Goal: Task Accomplishment & Management: Manage account settings

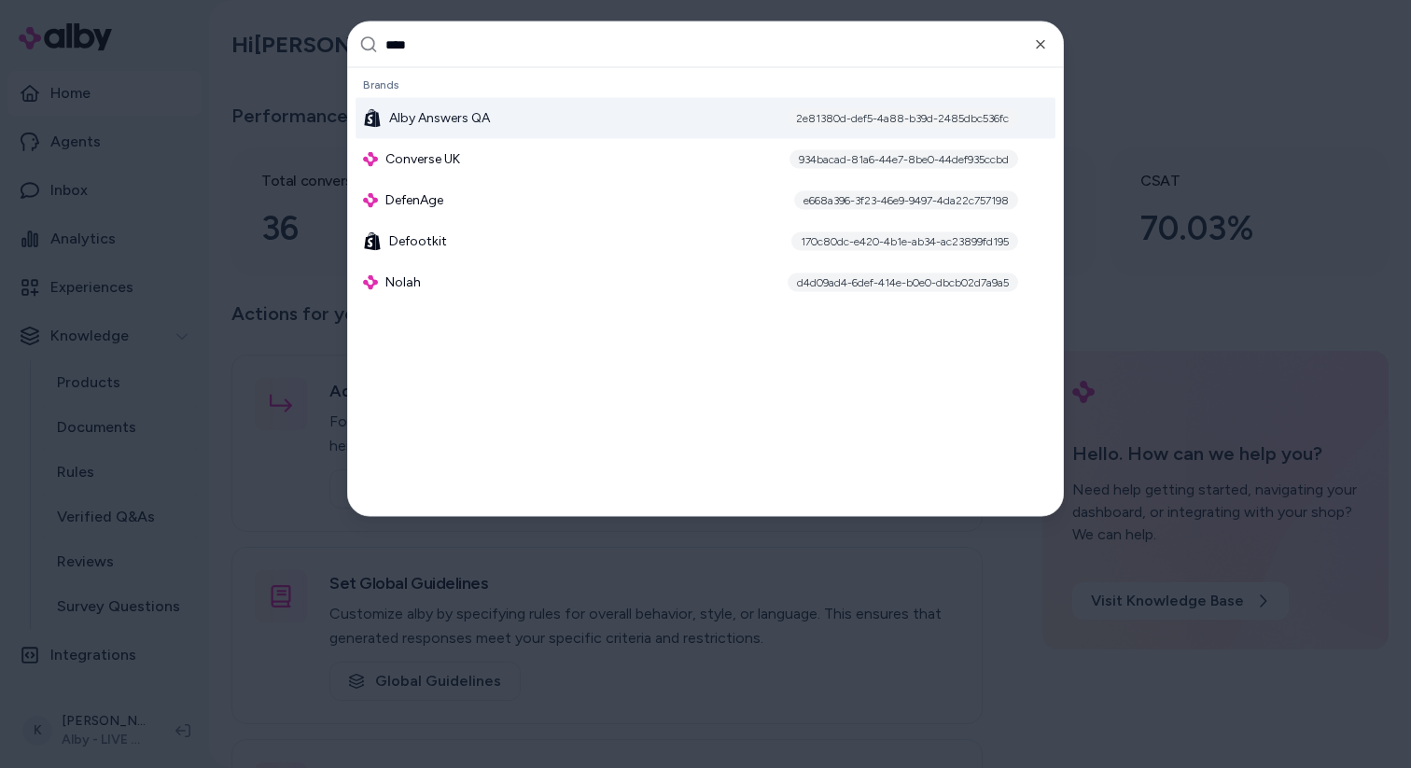
type input "*****"
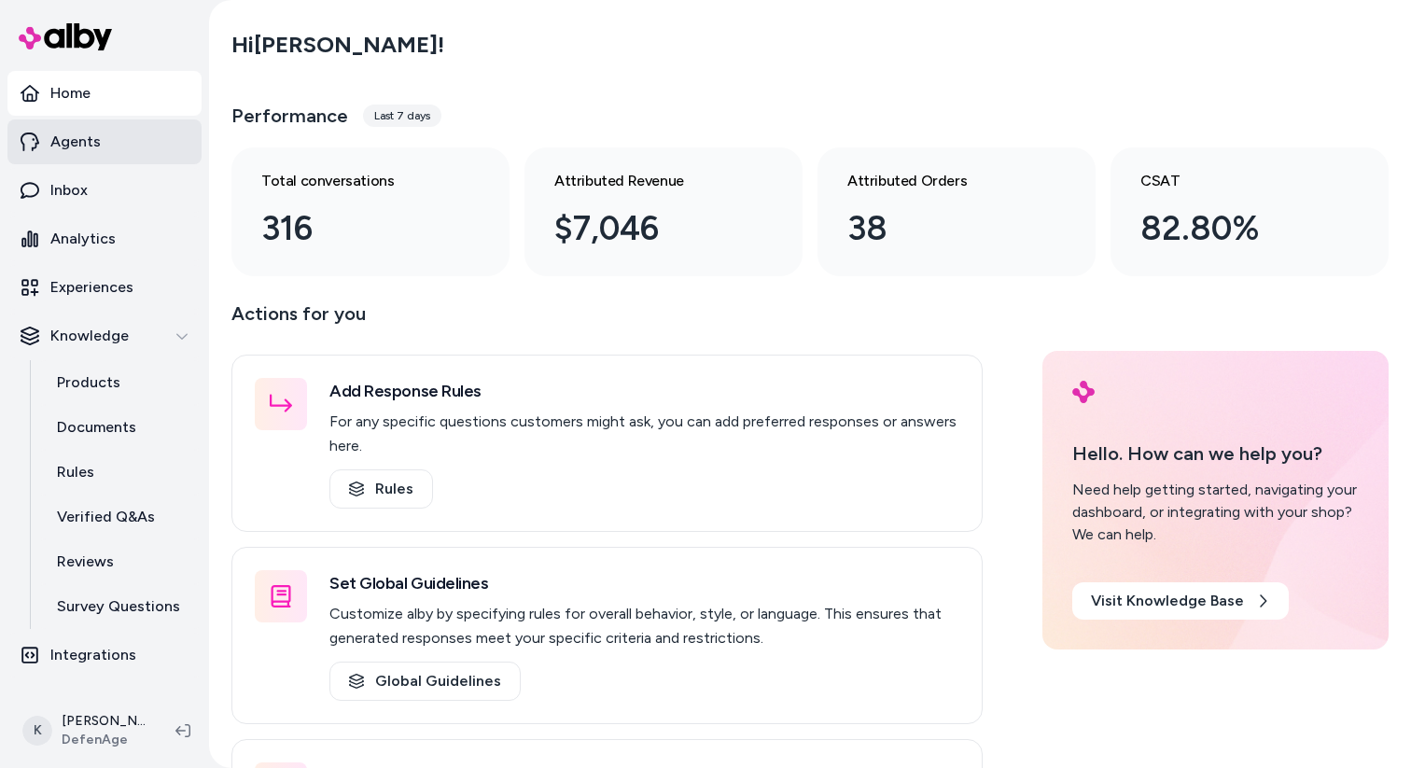
click at [135, 148] on link "Agents" at bounding box center [104, 141] width 194 height 45
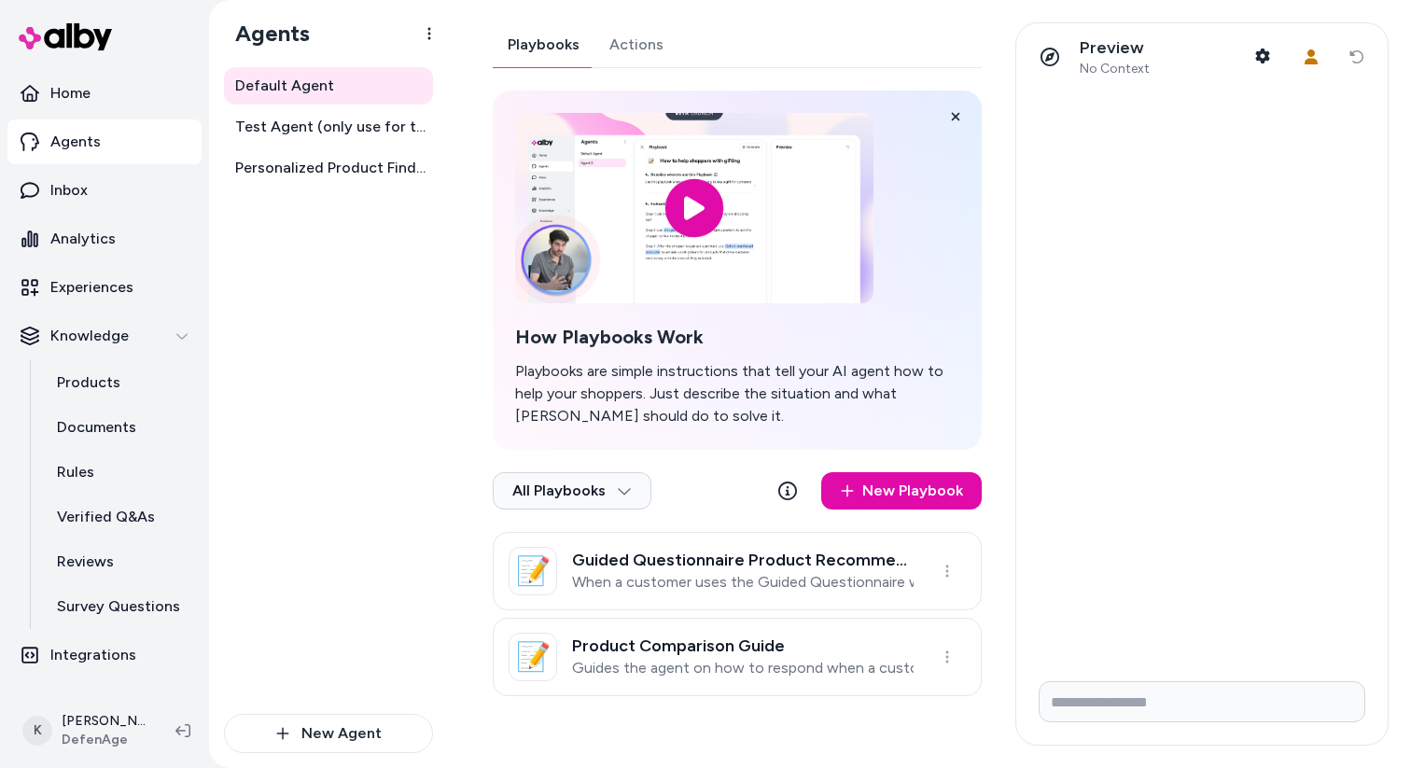
click at [632, 66] on link "Actions" at bounding box center [637, 44] width 84 height 45
click at [557, 55] on link "Playbooks" at bounding box center [544, 44] width 102 height 45
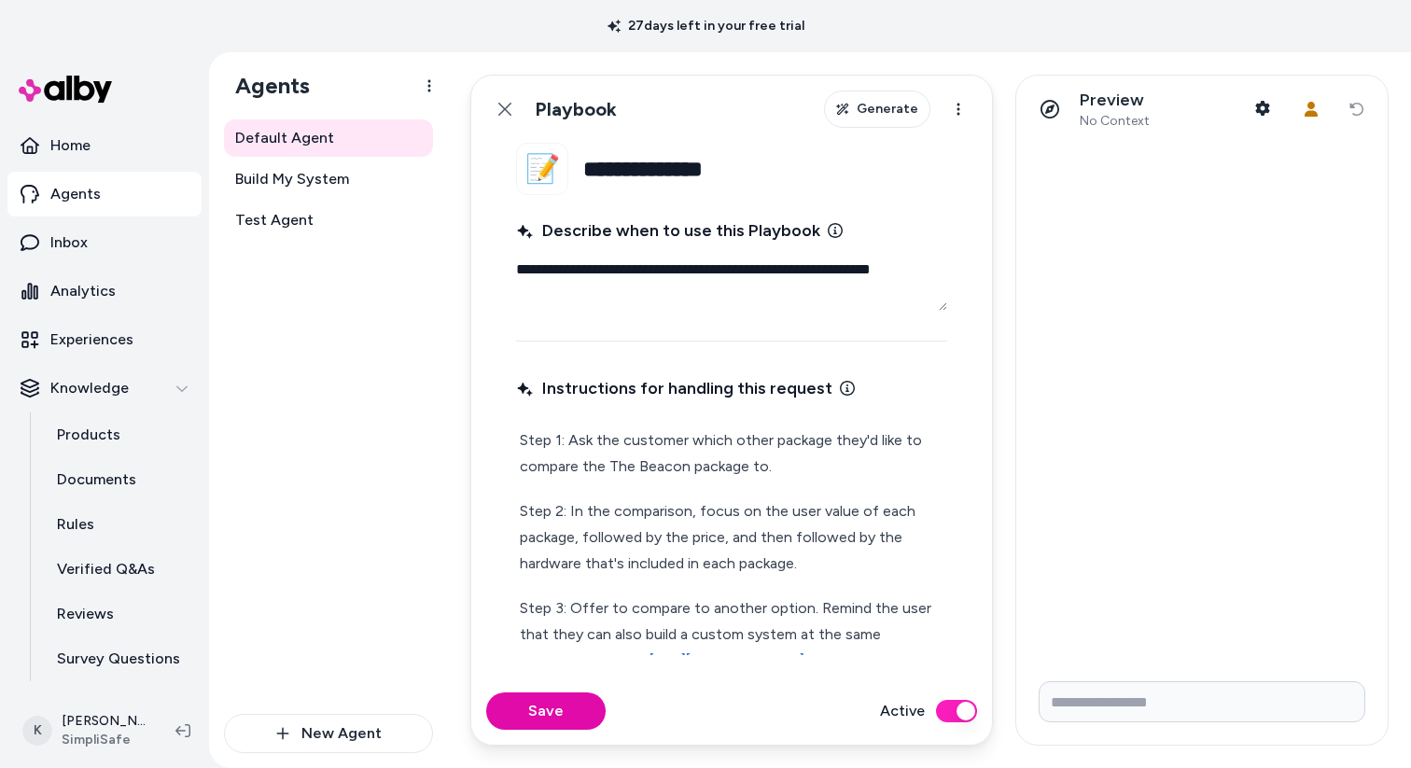
type textarea "*"
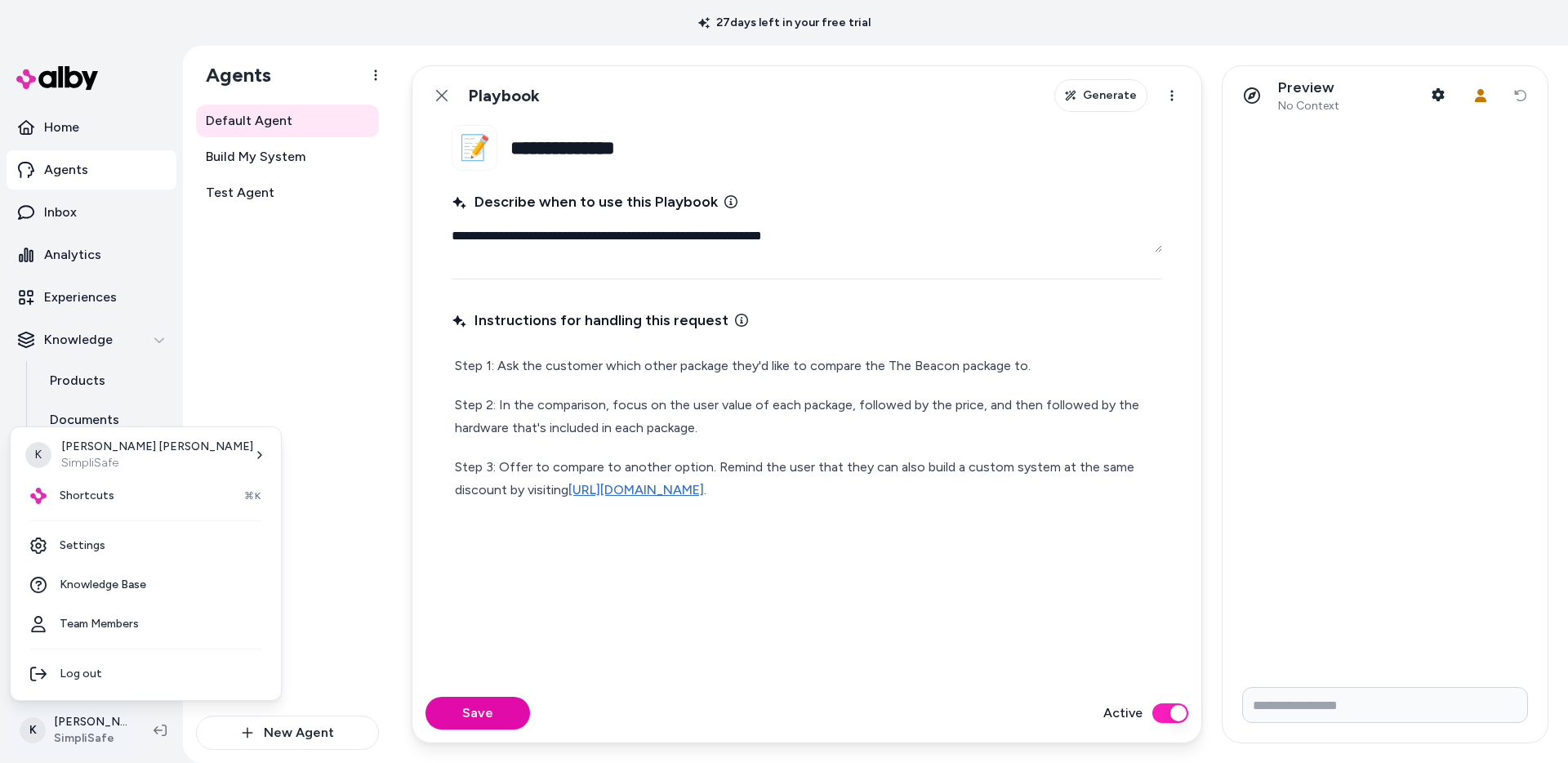
click at [109, 671] on html "**********" at bounding box center [784, 382] width 1568 height 763
click at [150, 542] on link "Settings" at bounding box center [146, 545] width 257 height 39
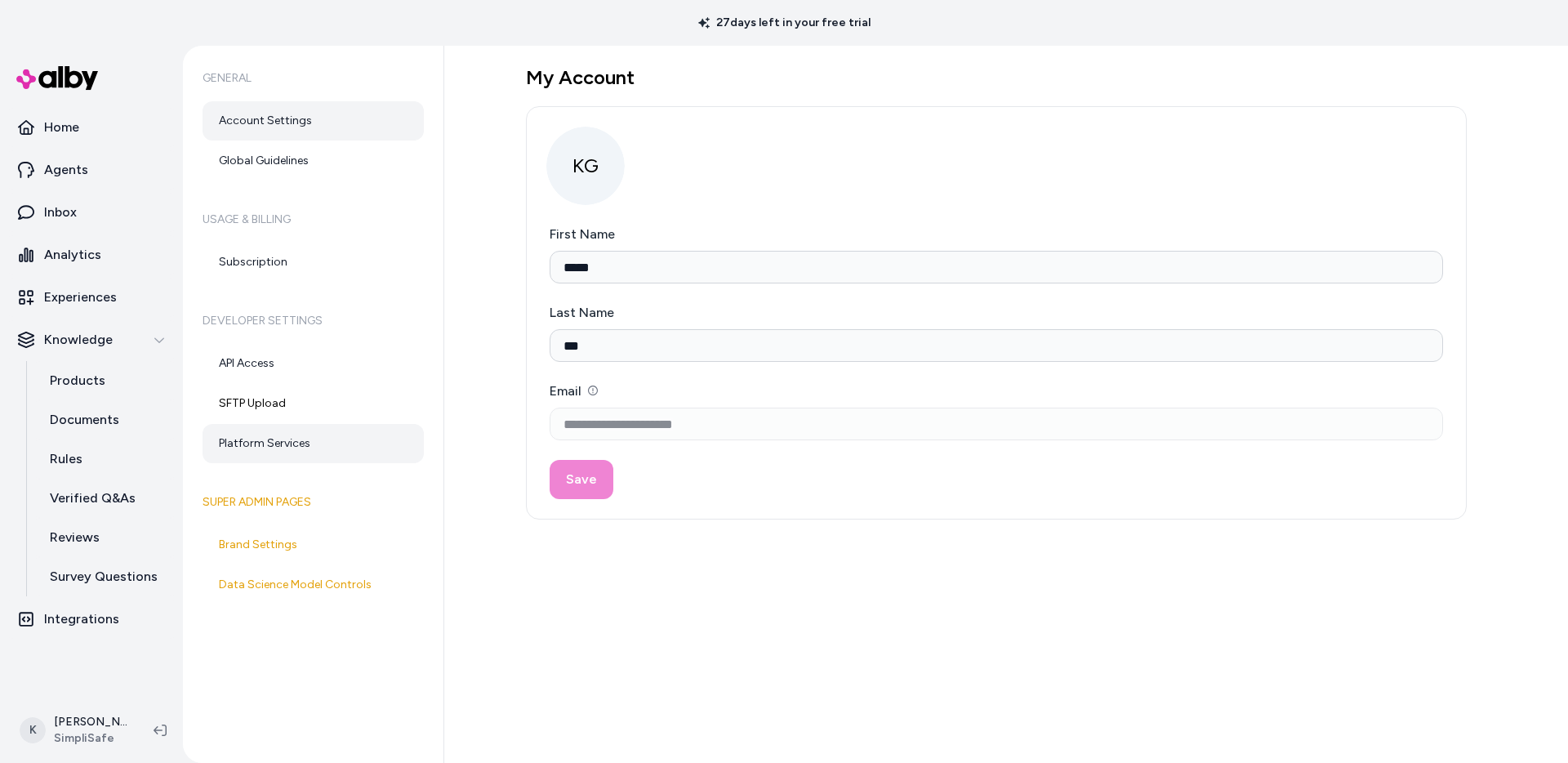
click at [307, 434] on link "Platform Services" at bounding box center [312, 443] width 221 height 39
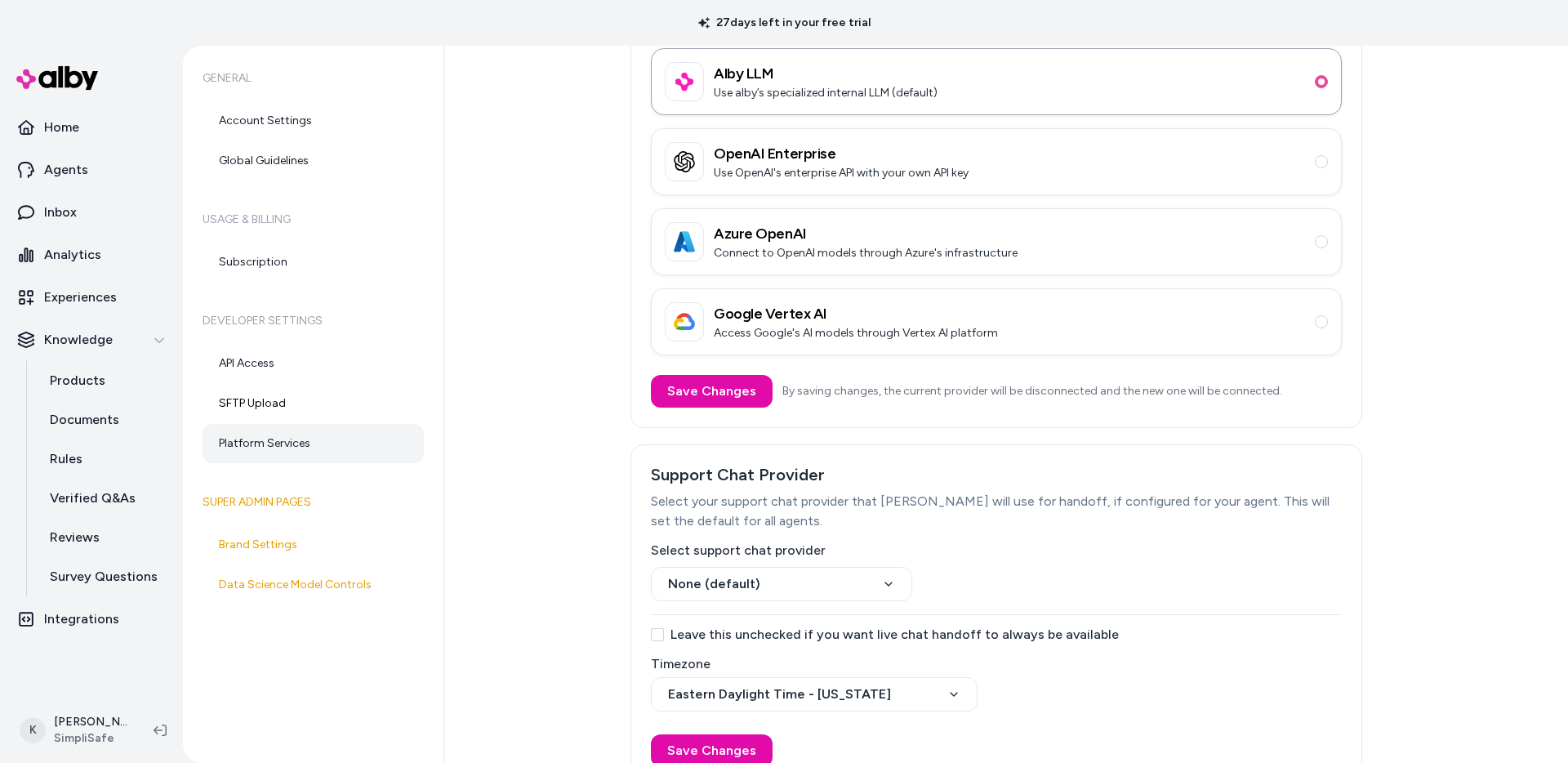
scroll to position [172, 0]
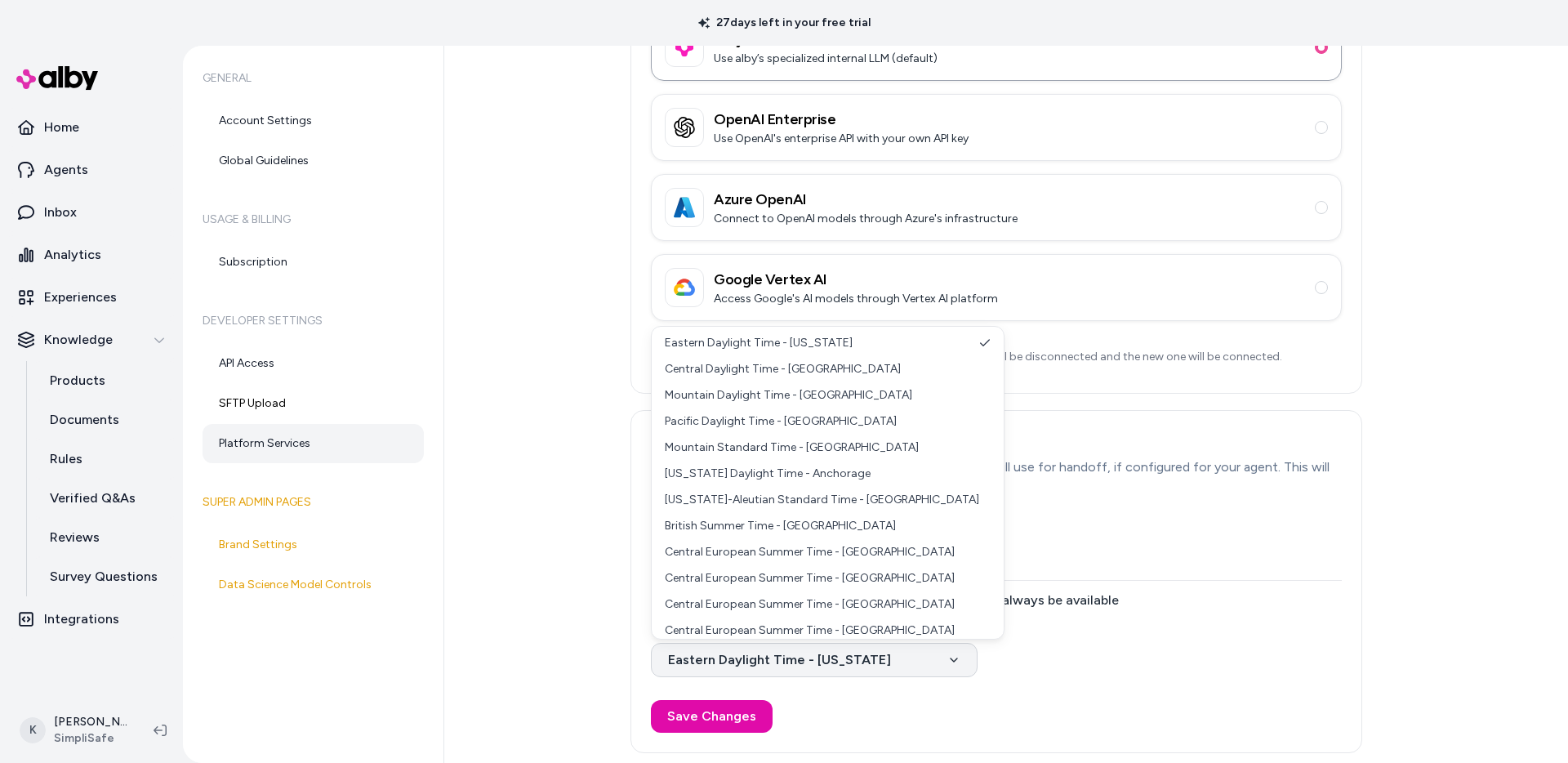
click at [932, 654] on html "27 days left in your free trial Home Agents Inbox Analytics Experiences Knowled…" at bounding box center [784, 382] width 1568 height 763
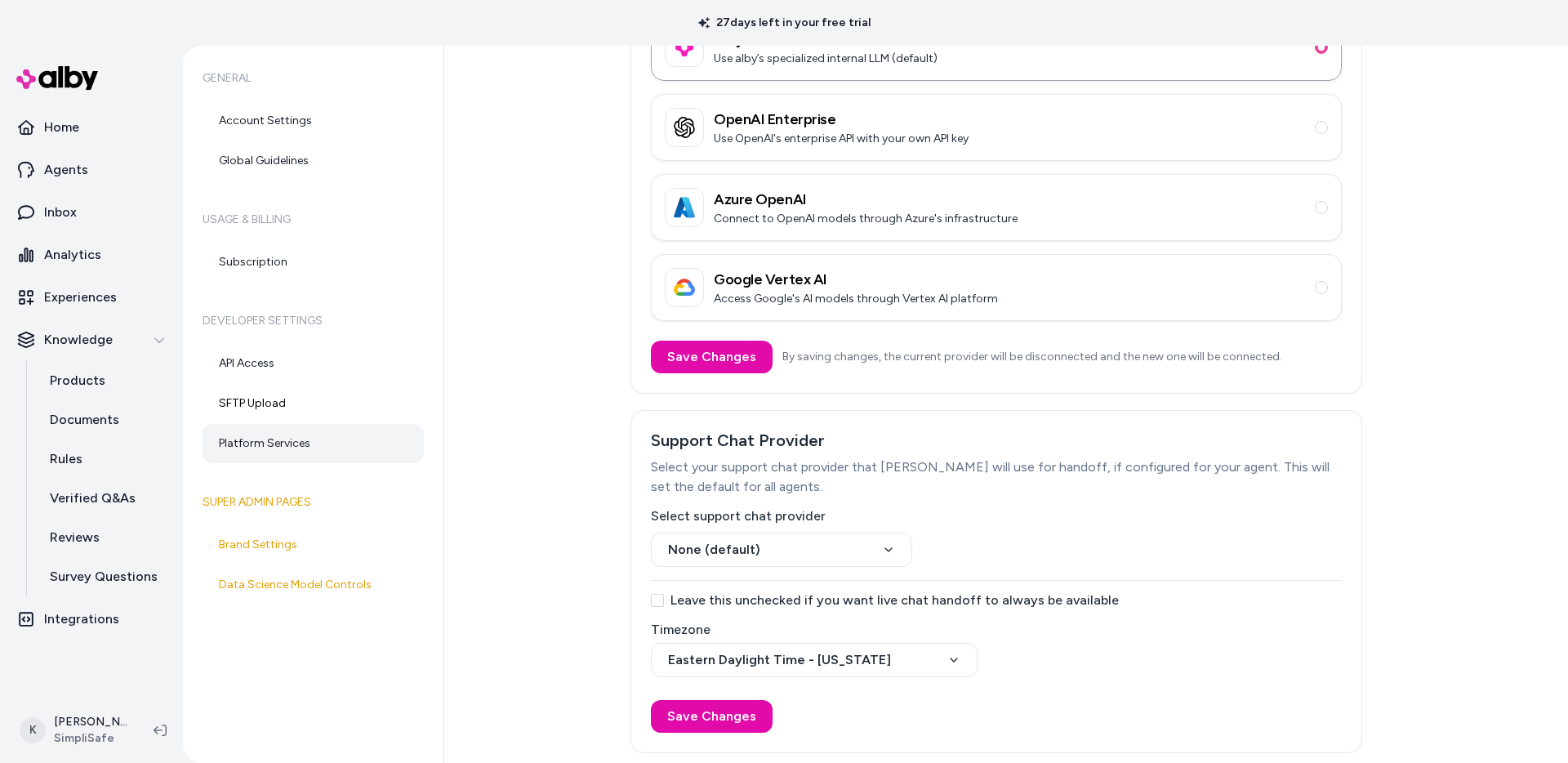
click at [914, 594] on label "Leave this unchecked if you want live chat handoff to always be available" at bounding box center [997, 600] width 691 height 13
click at [664, 594] on button "Leave this unchecked if you want live chat handoff to always be available" at bounding box center [657, 600] width 13 height 13
click at [914, 594] on label "Leave this unchecked if you want live chat handoff to always be available" at bounding box center [997, 600] width 691 height 13
click at [664, 594] on button "Leave this unchecked if you want live chat handoff to always be available" at bounding box center [657, 600] width 13 height 13
click at [914, 594] on label "Leave this unchecked if you want live chat handoff to always be available" at bounding box center [997, 600] width 691 height 13
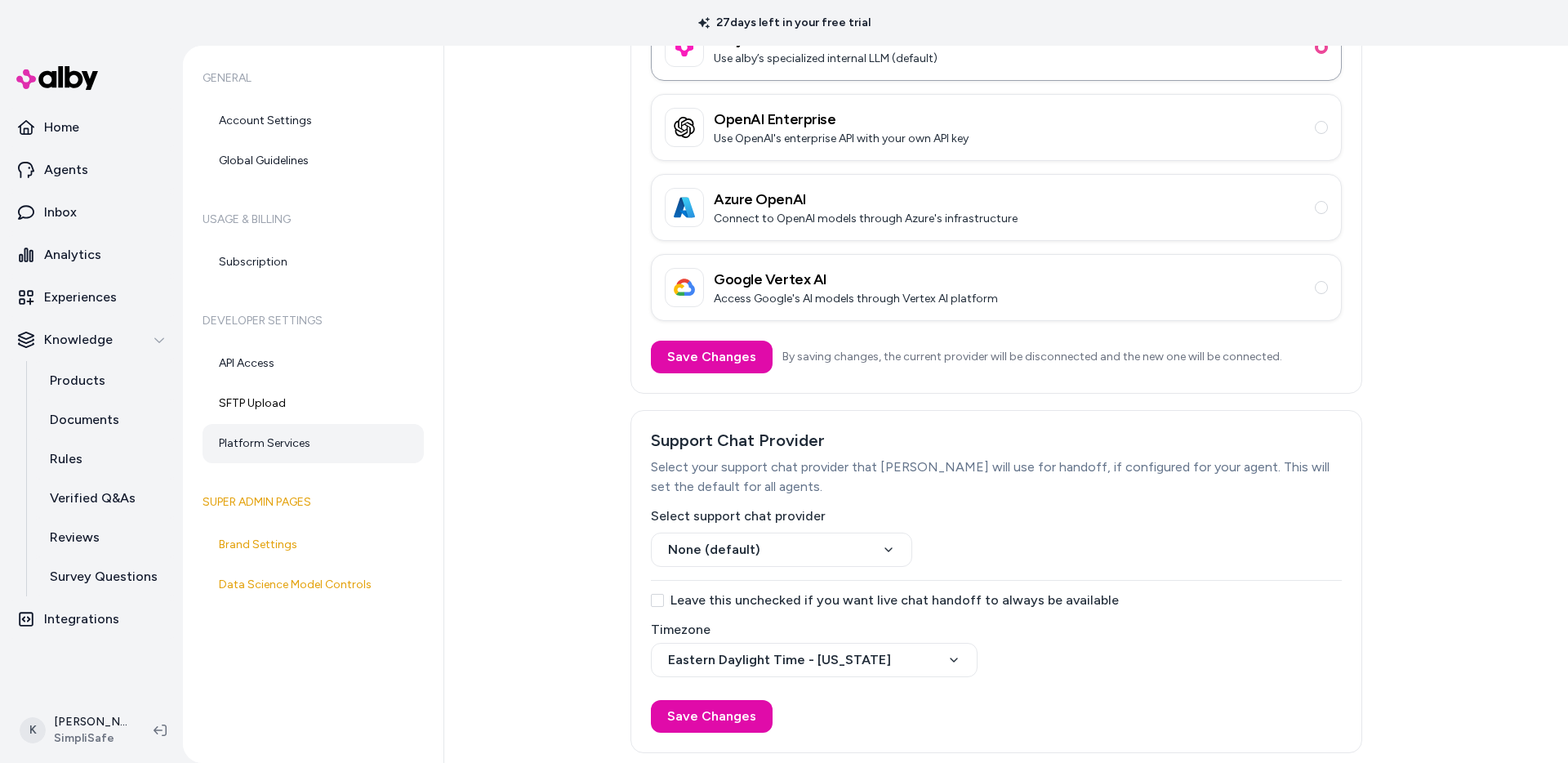
click at [664, 594] on button "Leave this unchecked if you want live chat handoff to always be available" at bounding box center [657, 600] width 13 height 13
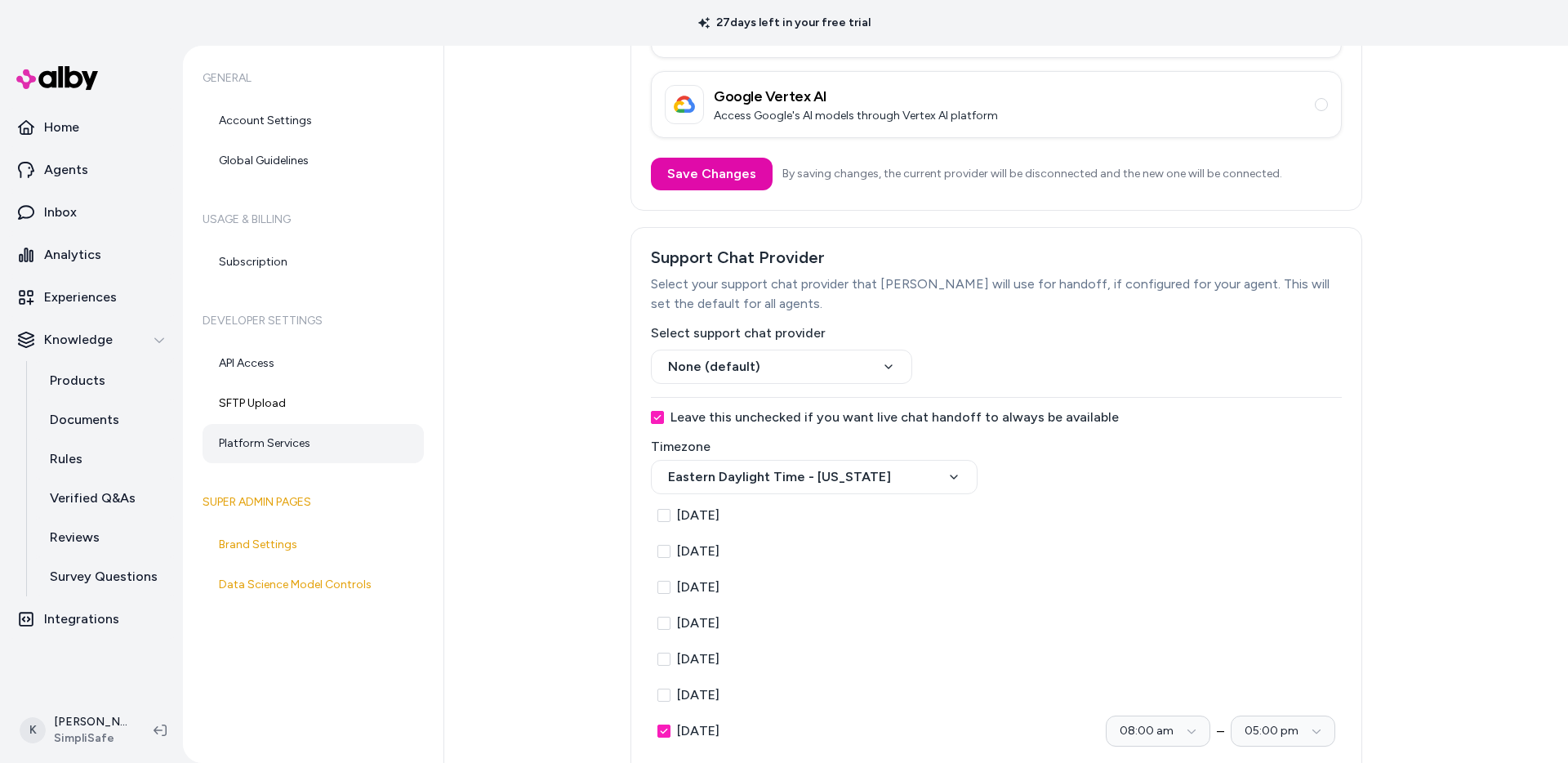
scroll to position [424, 0]
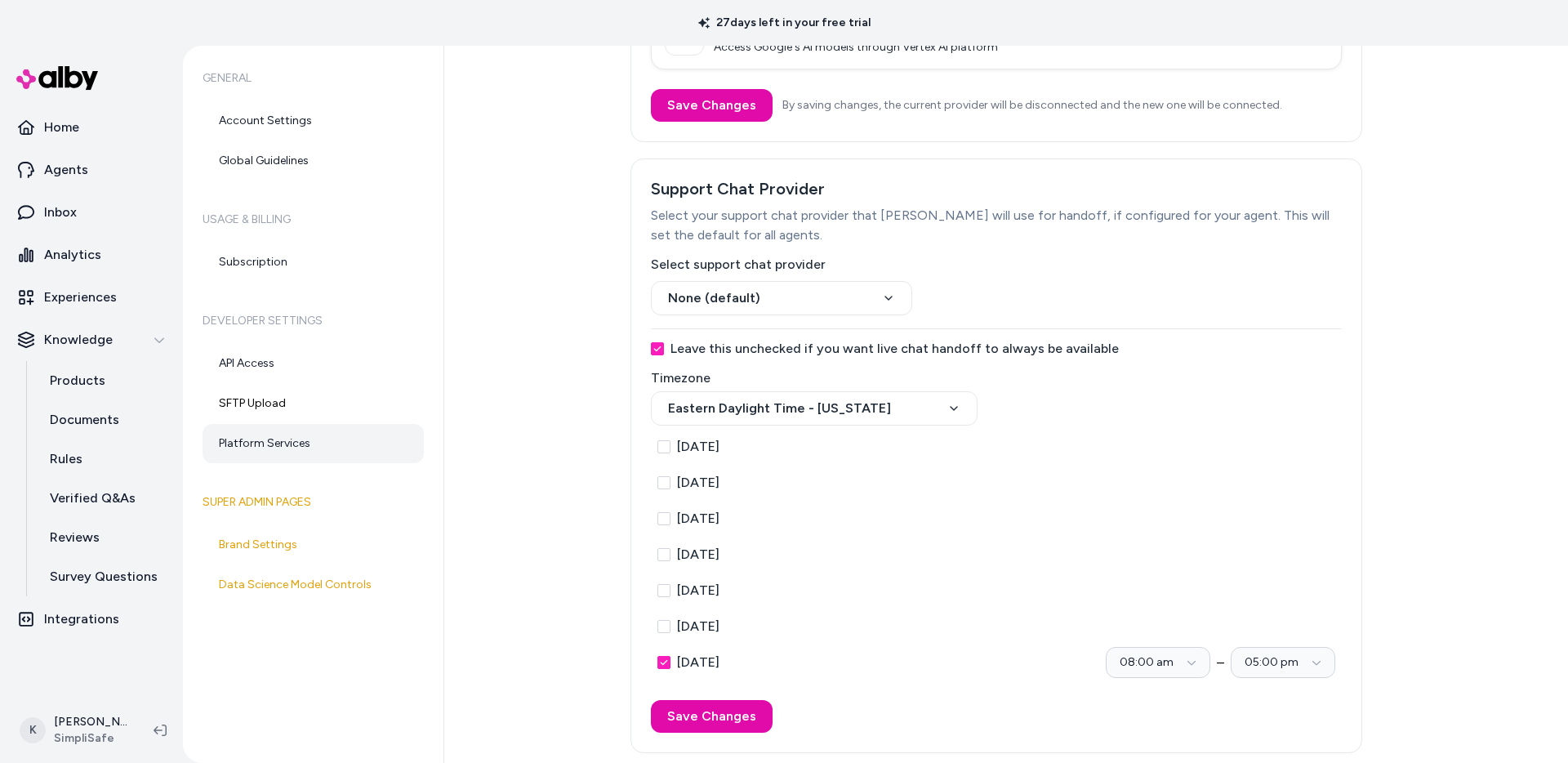
click at [870, 342] on label "Leave this unchecked if you want live chat handoff to always be available" at bounding box center [997, 348] width 691 height 13
click at [664, 342] on button "Leave this unchecked if you want live chat handoff to always be available" at bounding box center [657, 348] width 13 height 13
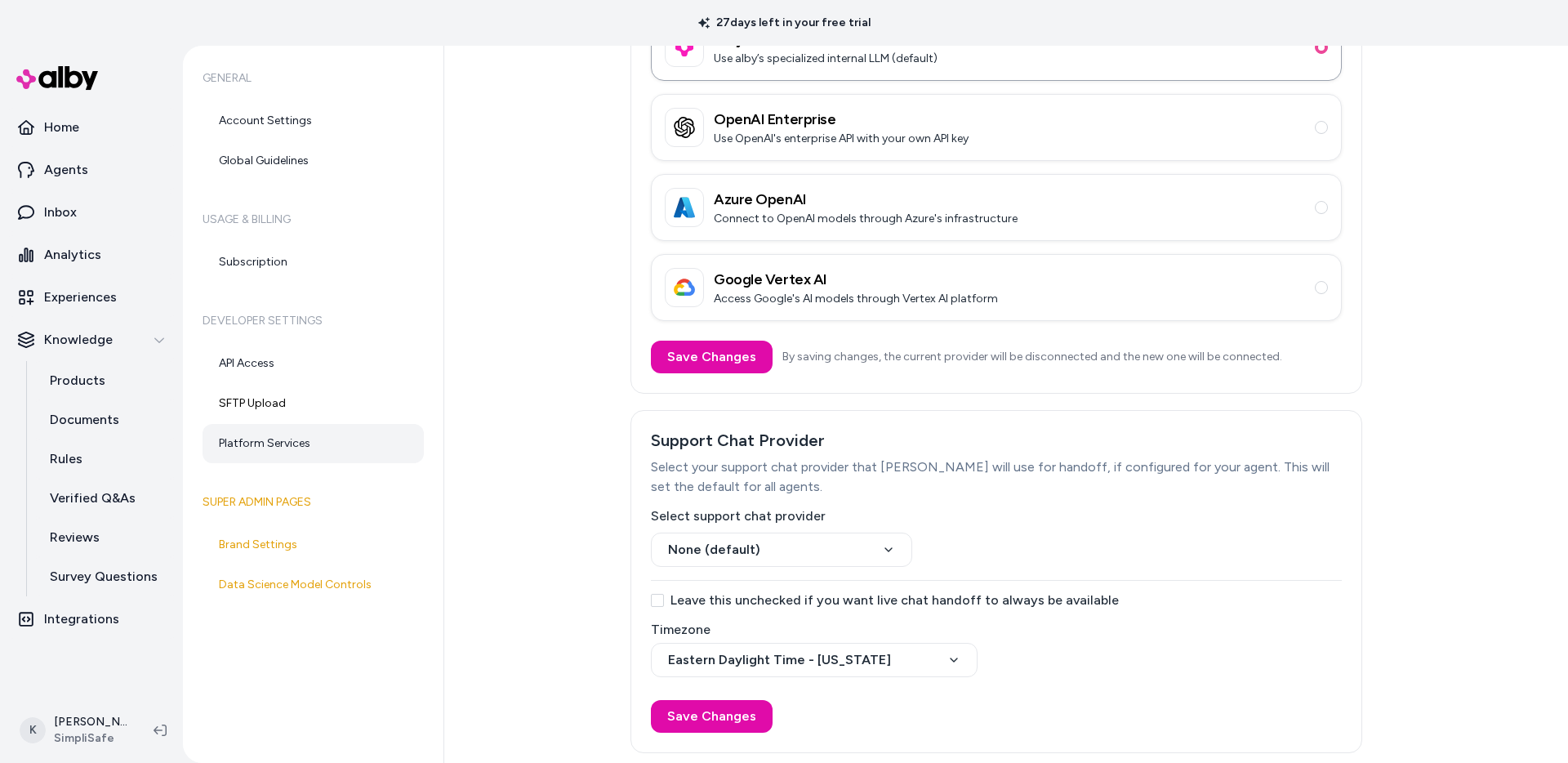
click at [772, 606] on label "Leave this unchecked if you want live chat handoff to always be available" at bounding box center [997, 600] width 691 height 13
click at [664, 606] on button "Leave this unchecked if you want live chat handoff to always be available" at bounding box center [657, 600] width 13 height 13
click at [778, 602] on label "Leave this unchecked if you want live chat handoff to always be available" at bounding box center [997, 600] width 691 height 13
click at [664, 602] on button "Leave this unchecked if you want live chat handoff to always be available" at bounding box center [657, 600] width 13 height 13
click at [109, 170] on link "Agents" at bounding box center [91, 170] width 170 height 39
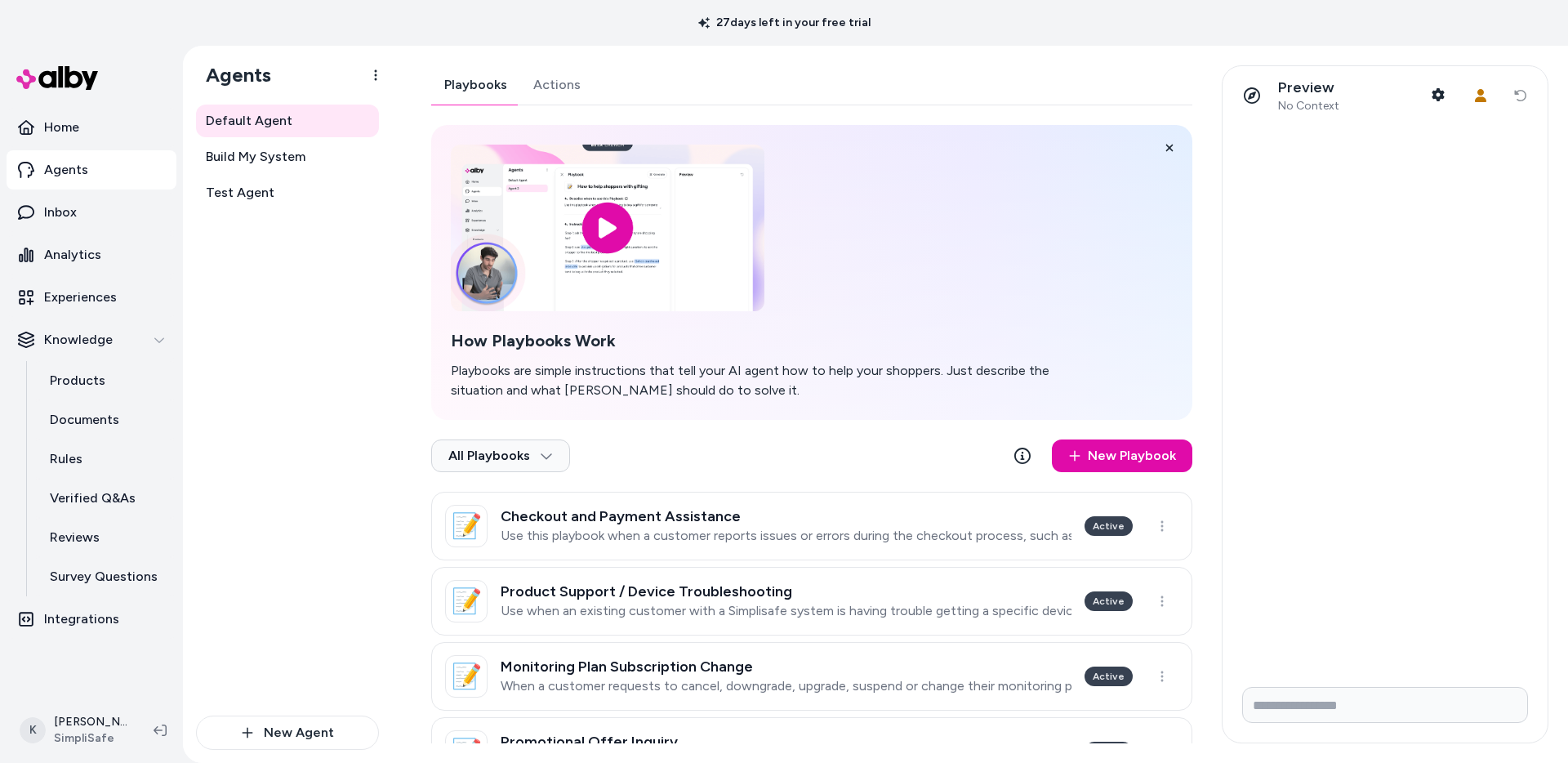
click at [572, 102] on link "Actions" at bounding box center [557, 85] width 74 height 39
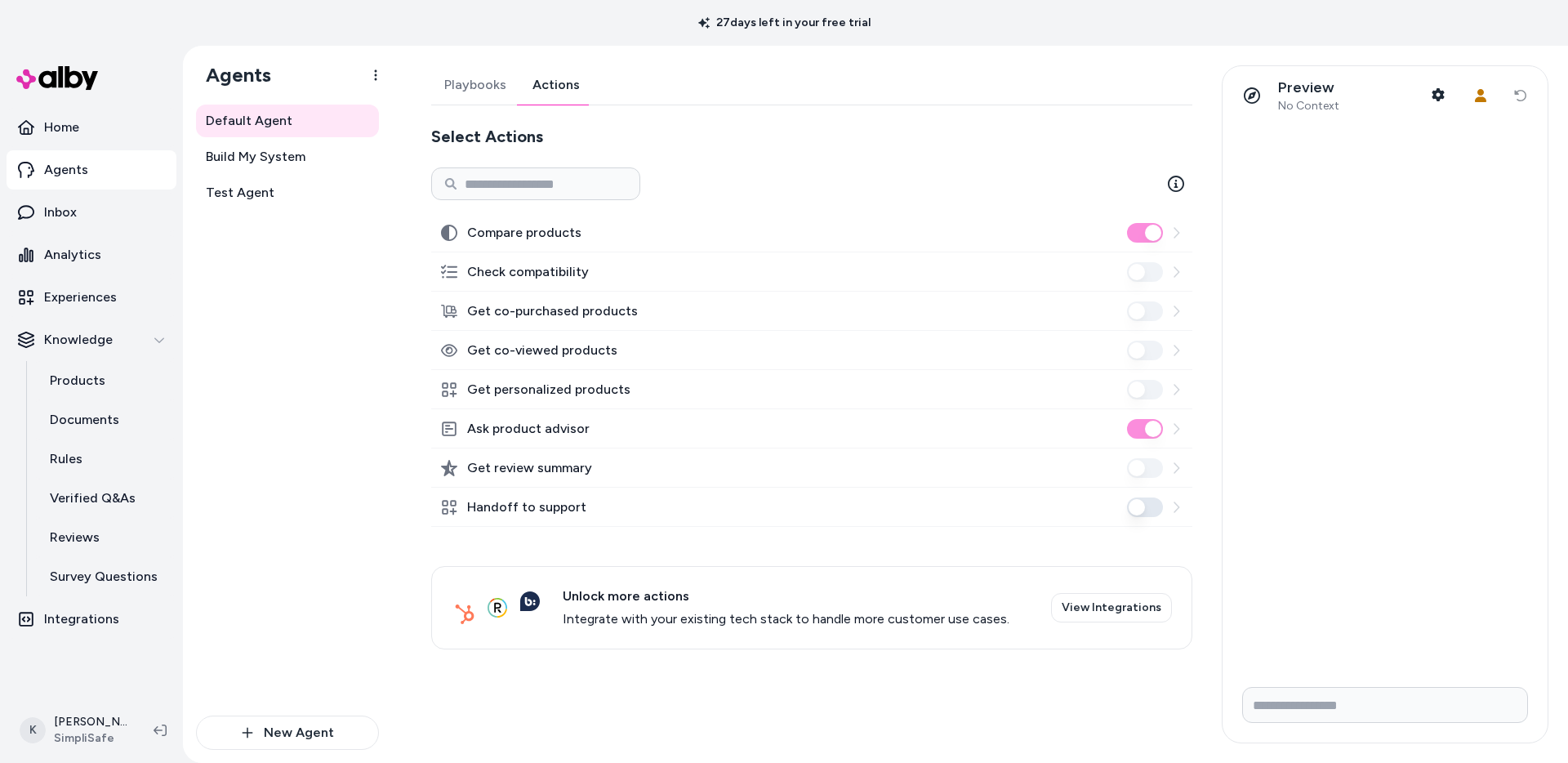
click at [1171, 506] on icon at bounding box center [1176, 507] width 13 height 13
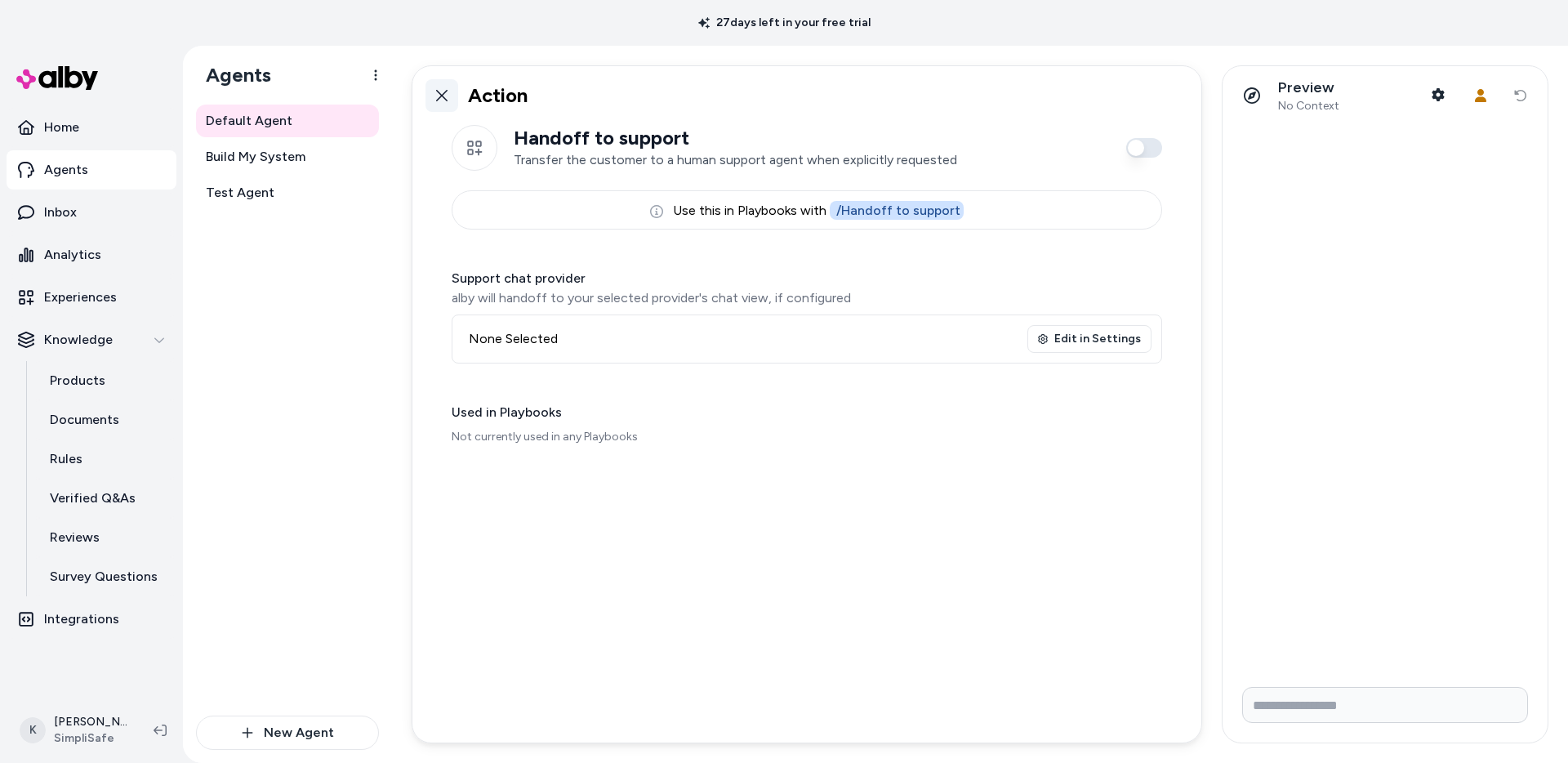
click at [445, 95] on icon at bounding box center [441, 95] width 13 height 13
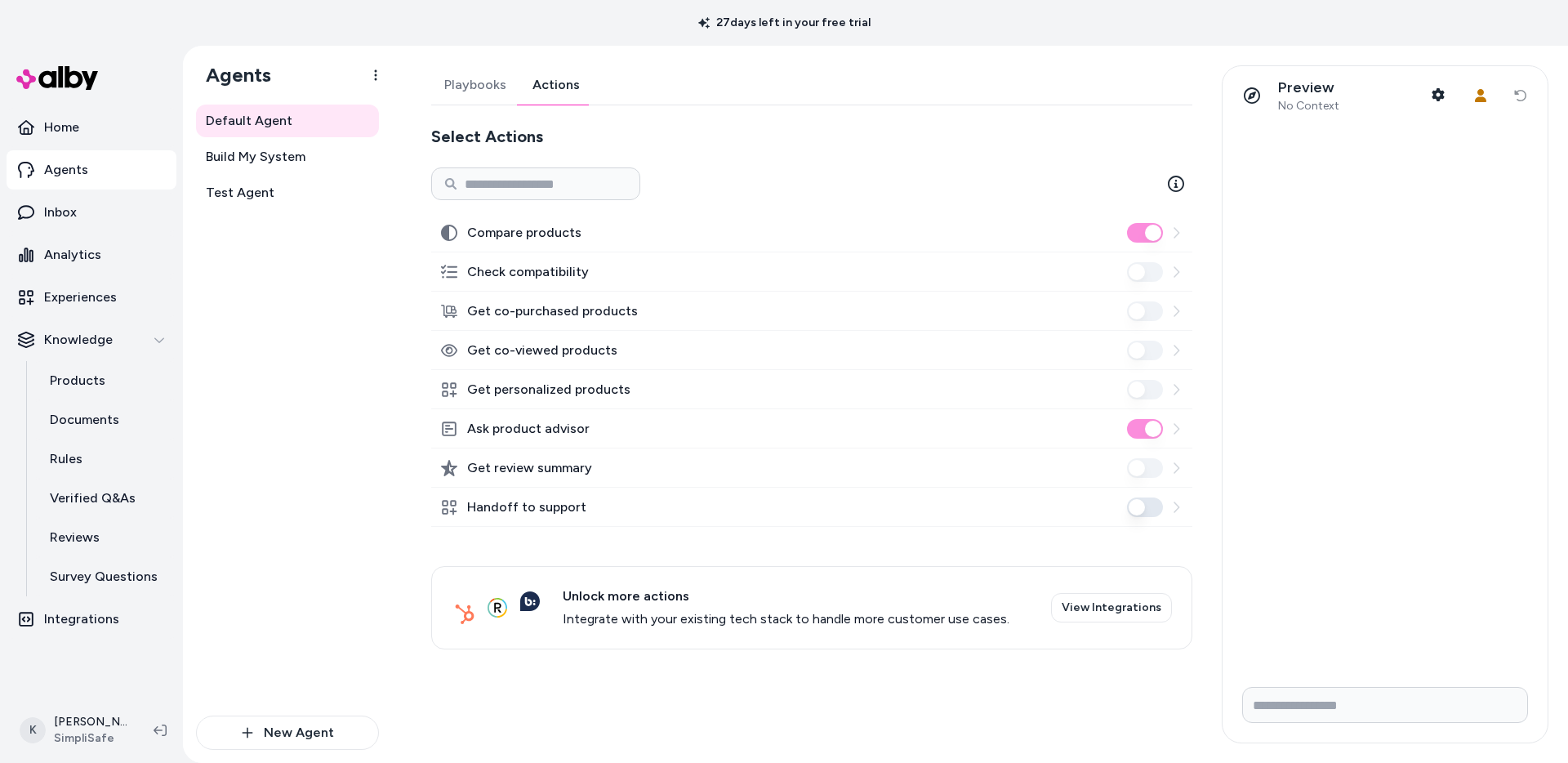
click at [1172, 507] on icon at bounding box center [1176, 507] width 13 height 13
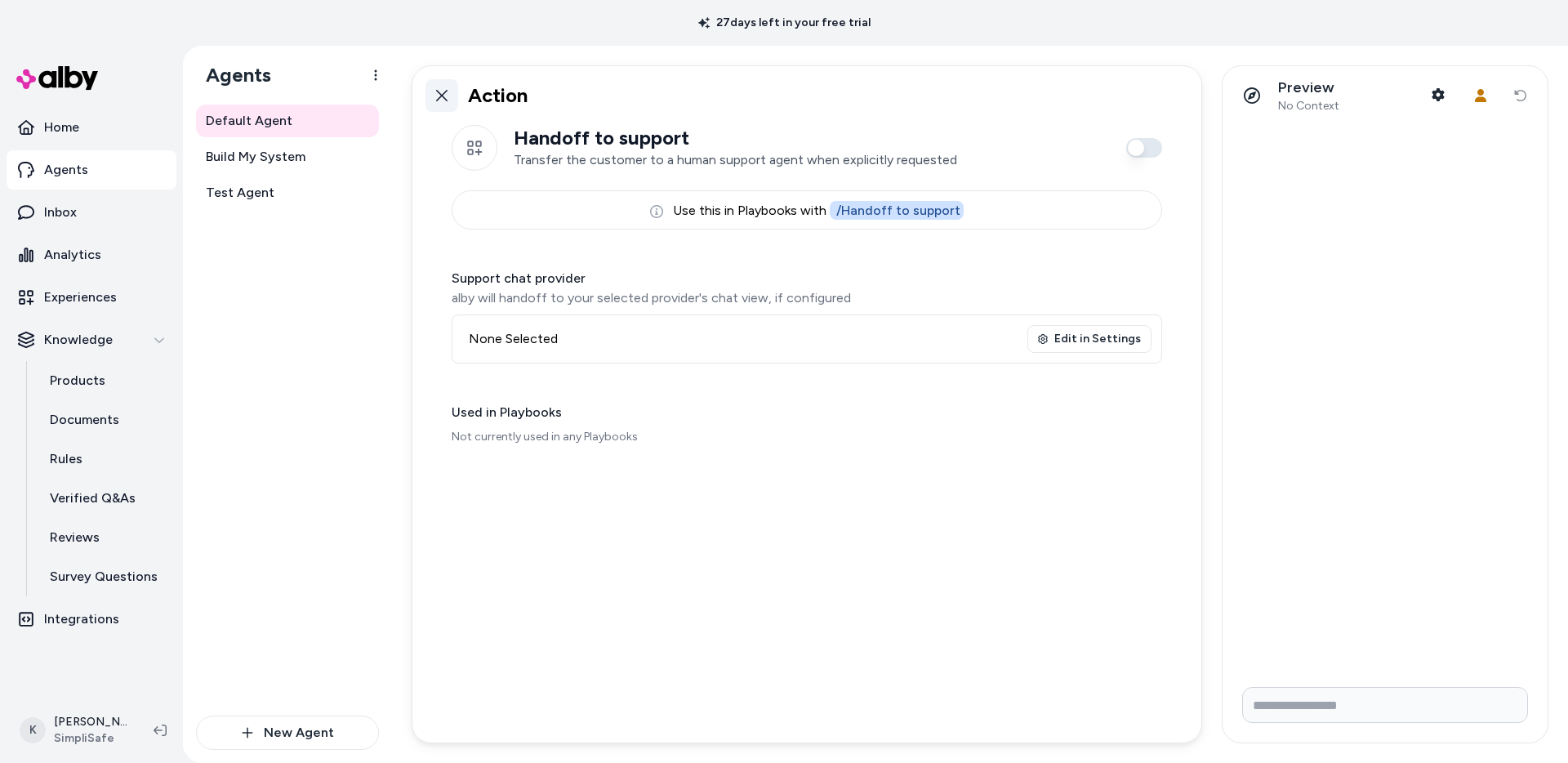
click at [444, 104] on link at bounding box center [441, 95] width 32 height 32
